Goal: Information Seeking & Learning: Learn about a topic

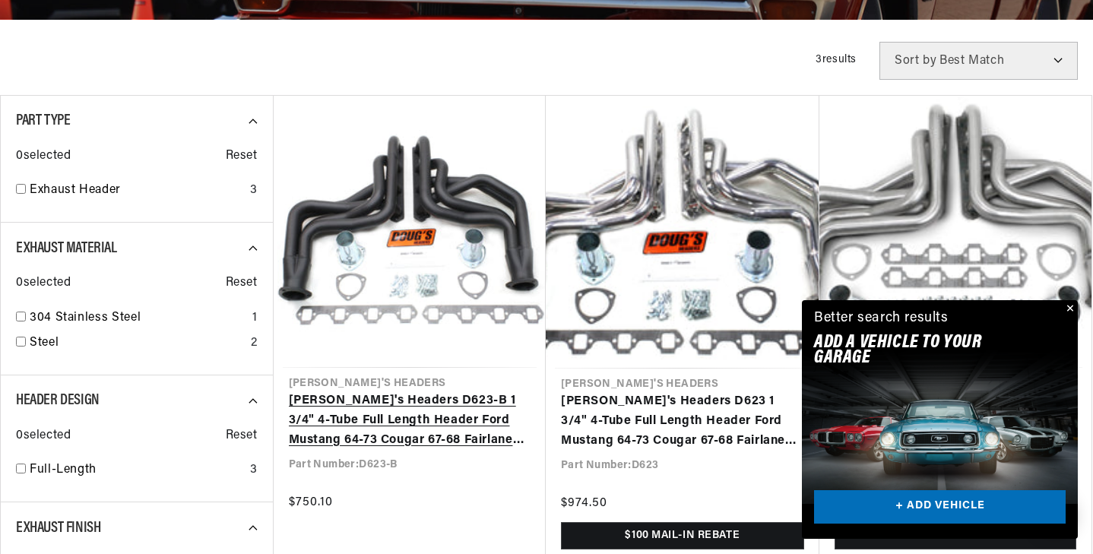
scroll to position [423, 0]
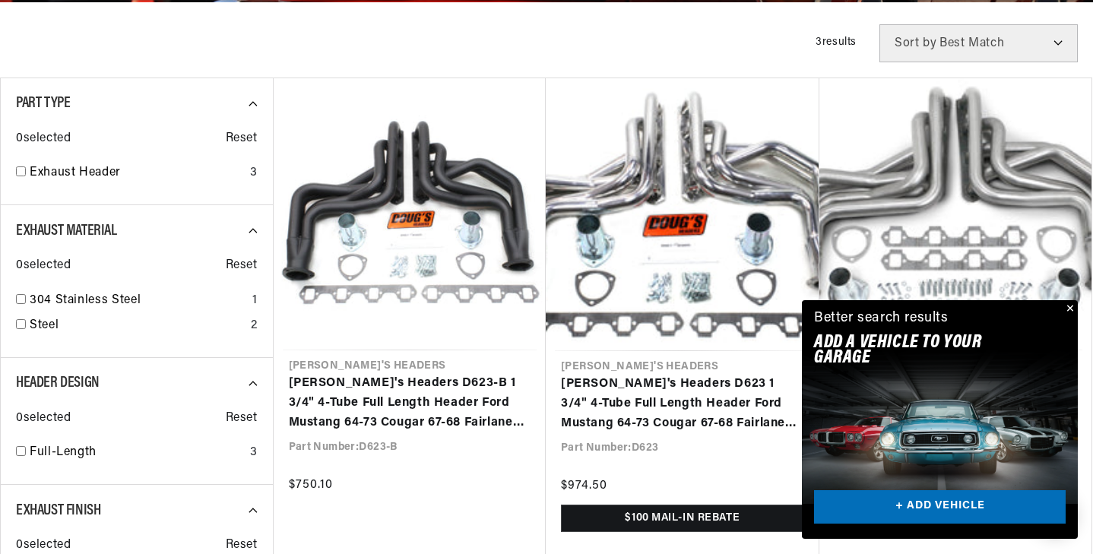
click at [1075, 309] on button "Close" at bounding box center [1069, 309] width 18 height 18
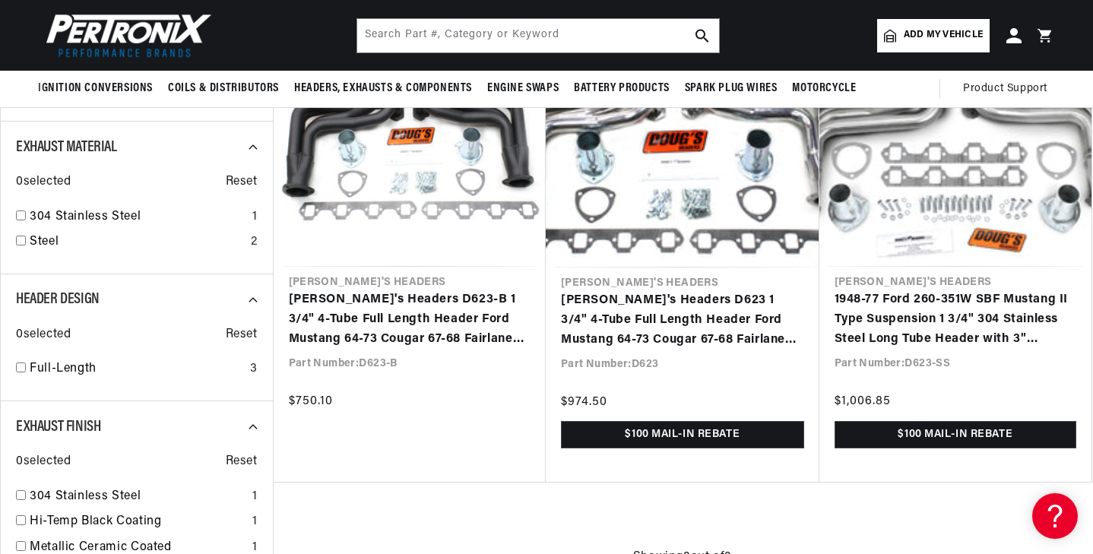
scroll to position [504, 0]
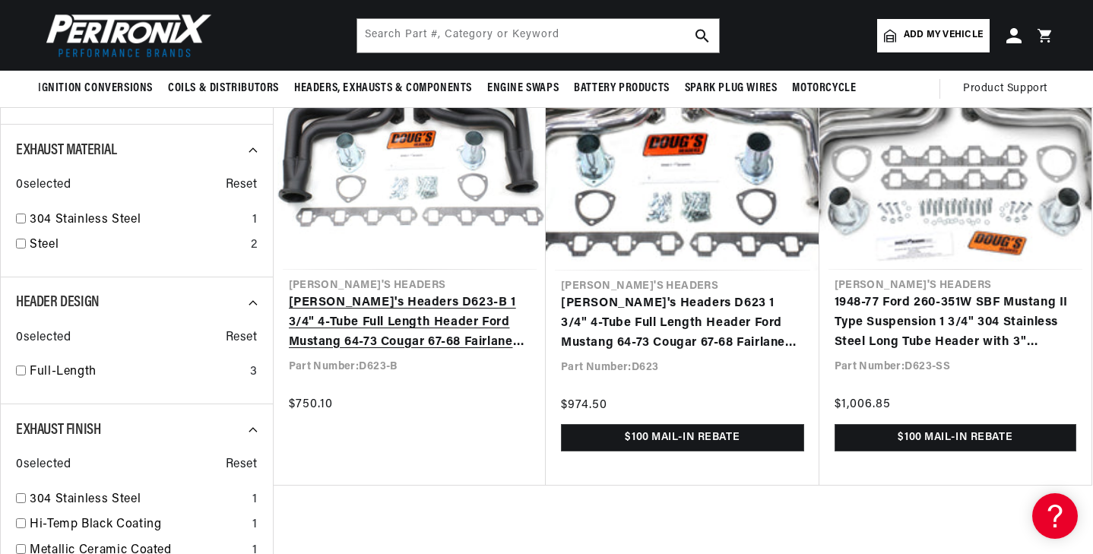
click at [502, 307] on link "[PERSON_NAME]'s Headers D623-B 1 3/4" 4-Tube Full Length Header Ford Mustang 64…" at bounding box center [410, 322] width 242 height 59
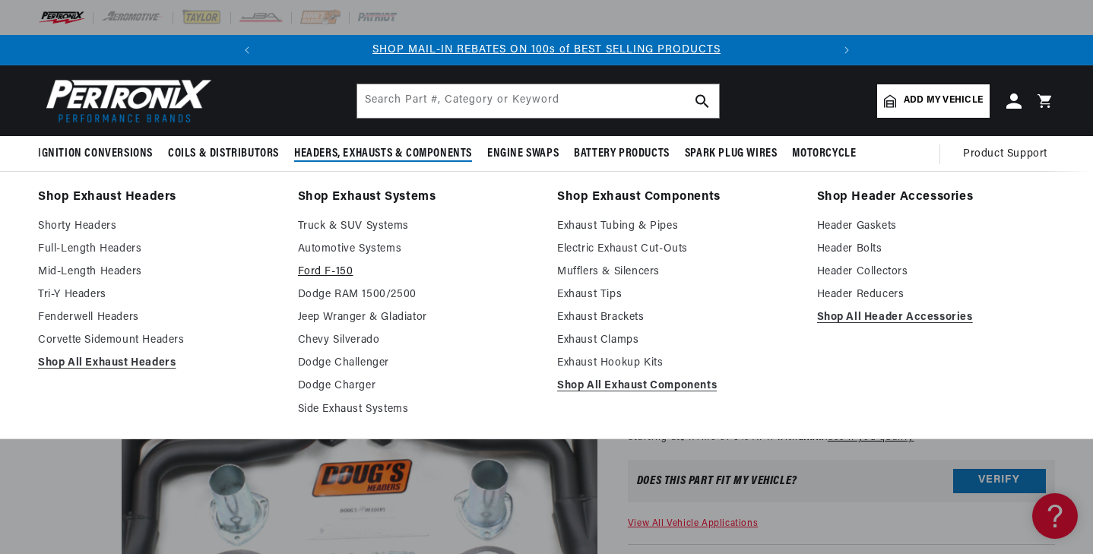
click at [347, 279] on link "Ford F-150" at bounding box center [417, 272] width 239 height 18
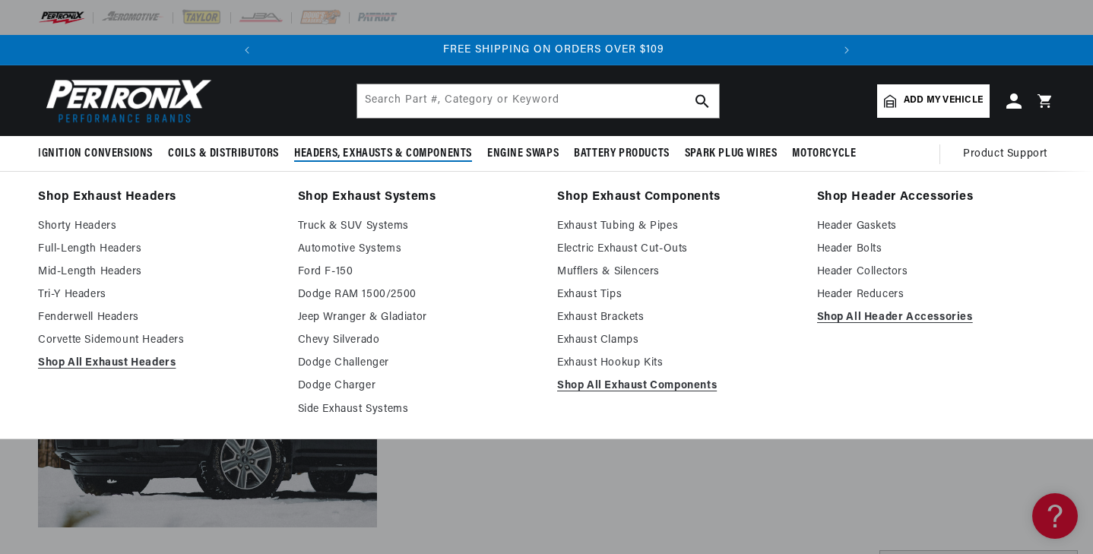
click at [339, 160] on span "Headers, Exhausts & Components" at bounding box center [383, 154] width 178 height 16
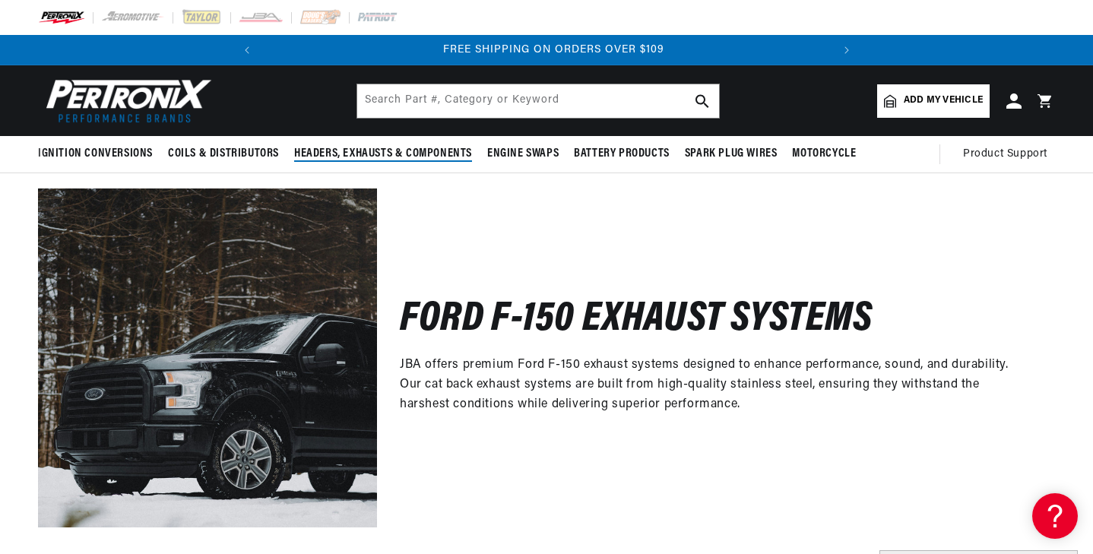
scroll to position [0, 568]
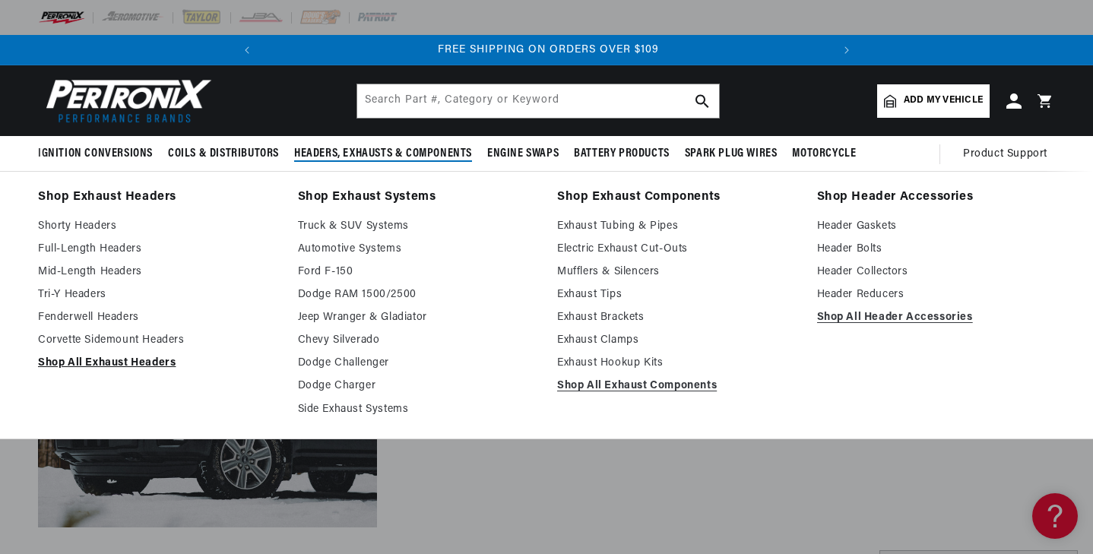
click at [136, 366] on link "Shop All Exhaust Headers" at bounding box center [157, 363] width 239 height 18
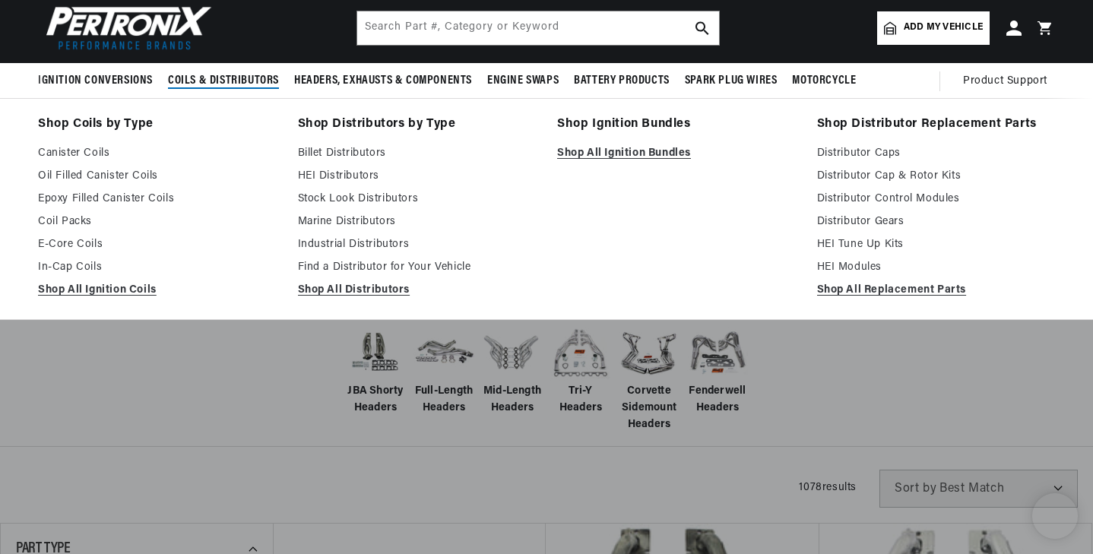
scroll to position [102, 0]
